Goal: Task Accomplishment & Management: Manage account settings

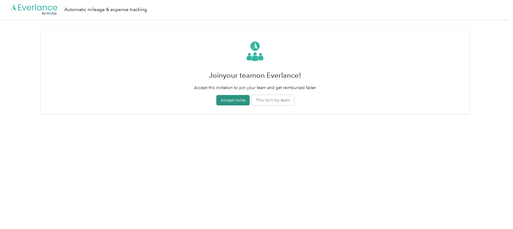
click at [238, 98] on button "Accept invite" at bounding box center [232, 100] width 33 height 10
click at [235, 100] on button "Accept invite" at bounding box center [232, 100] width 33 height 10
click at [281, 100] on button "This isn't my team" at bounding box center [273, 100] width 42 height 10
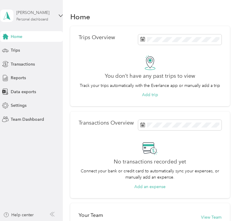
click at [42, 18] on div "Personal dashboard" at bounding box center [32, 20] width 32 height 4
click at [43, 50] on div "Team dashboard" at bounding box center [62, 49] width 117 height 10
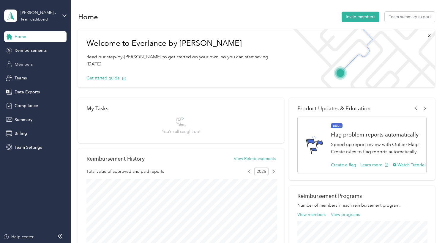
click at [29, 64] on span "Members" at bounding box center [24, 64] width 18 height 6
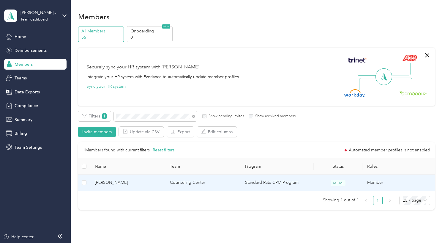
click at [241, 185] on td "Standard Rate CPM Program" at bounding box center [277, 183] width 73 height 16
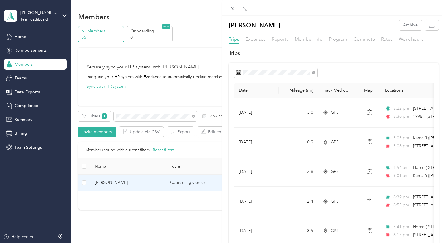
click at [280, 40] on span "Reports" at bounding box center [280, 39] width 17 height 6
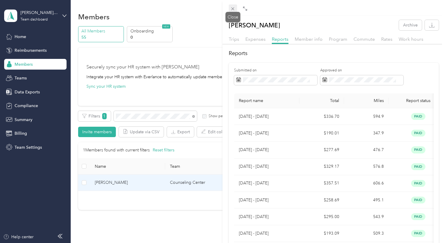
click at [235, 9] on icon at bounding box center [232, 8] width 5 height 5
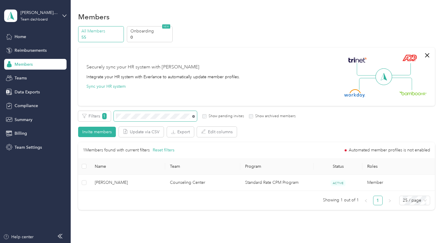
click at [195, 117] on icon at bounding box center [193, 116] width 3 height 3
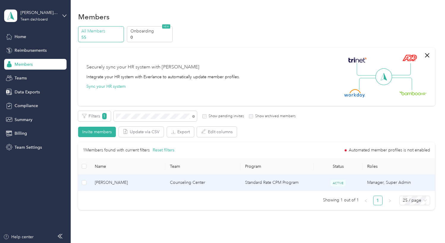
click at [147, 184] on span "[PERSON_NAME]" at bounding box center [128, 182] width 66 height 7
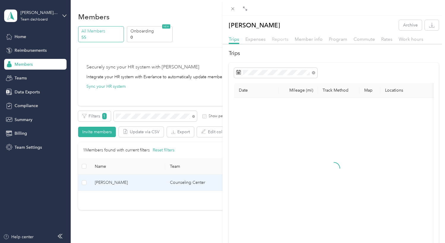
click at [280, 37] on span "Reports" at bounding box center [280, 39] width 17 height 6
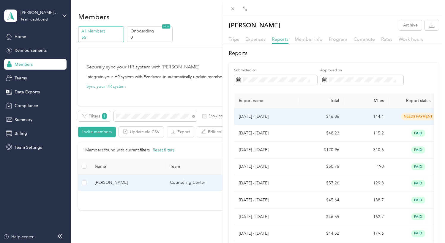
click at [298, 116] on td "[DATE] - [DATE]" at bounding box center [266, 116] width 65 height 17
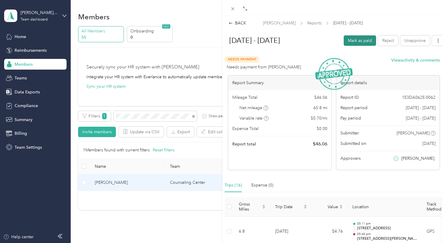
click at [354, 42] on button "Mark as paid" at bounding box center [360, 40] width 32 height 10
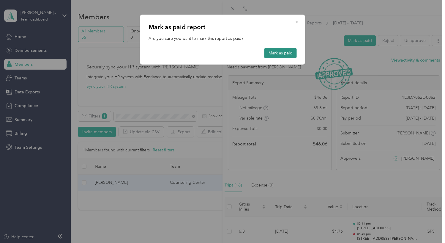
click at [273, 53] on button "Mark as paid" at bounding box center [281, 53] width 32 height 10
